Goal: Transaction & Acquisition: Purchase product/service

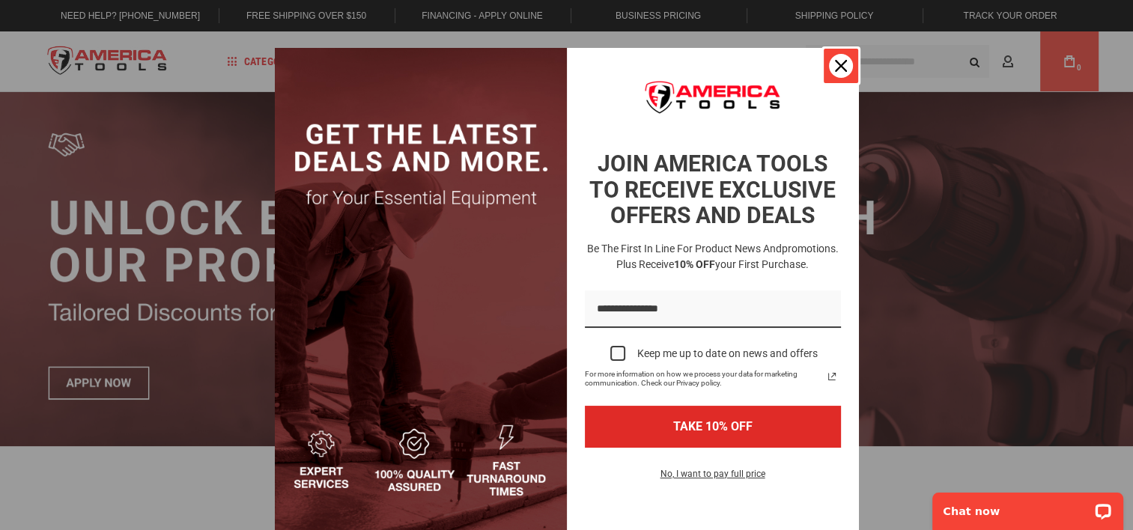
click at [836, 64] on icon "close icon" at bounding box center [841, 66] width 12 height 12
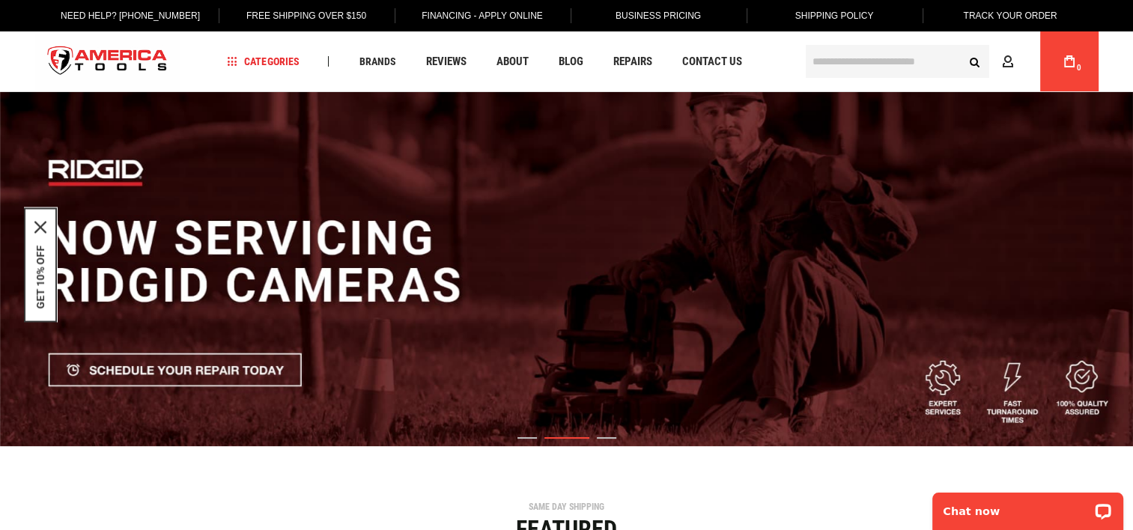
click at [144, 368] on img "2 / 3" at bounding box center [566, 269] width 1133 height 354
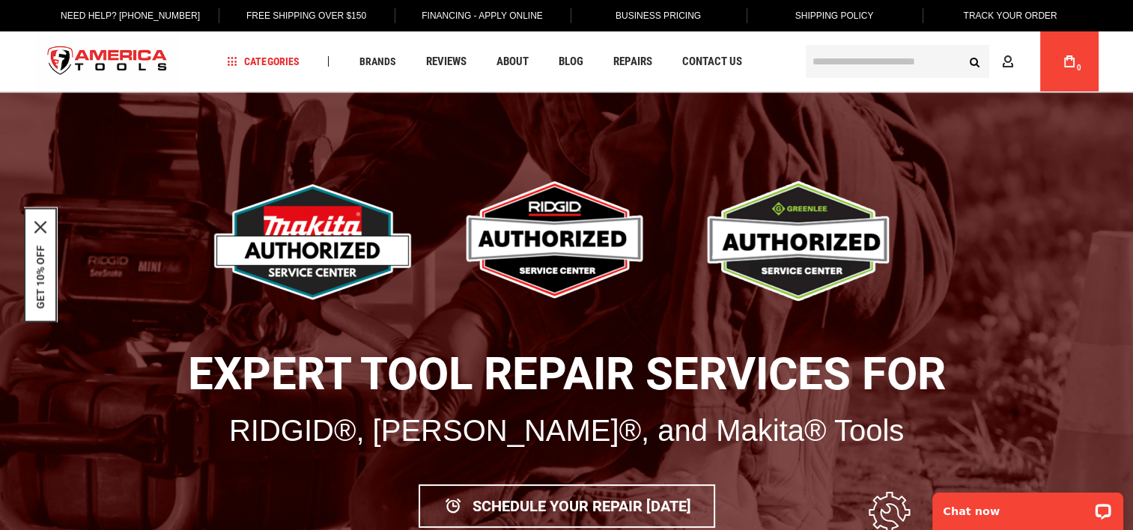
click at [827, 66] on input "text" at bounding box center [897, 61] width 183 height 33
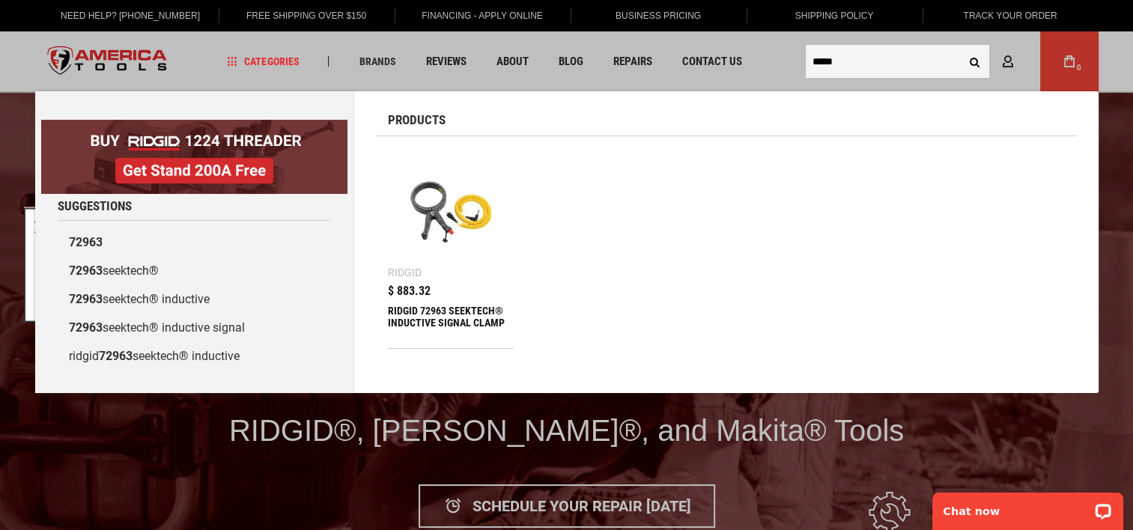
type input "*****"
click at [443, 216] on img at bounding box center [451, 211] width 112 height 112
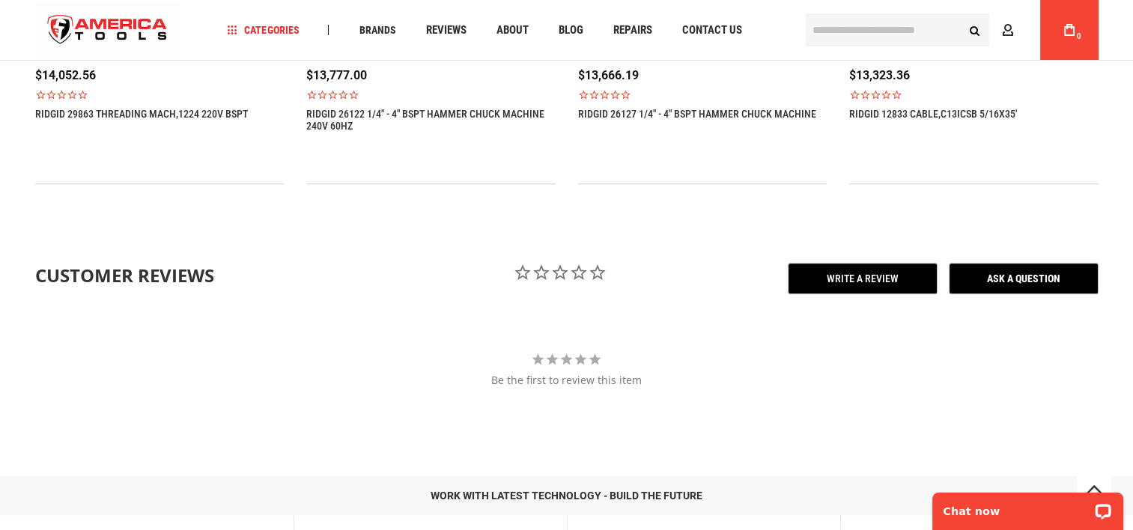
scroll to position [1722, 0]
